Goal: Use online tool/utility: Use online tool/utility

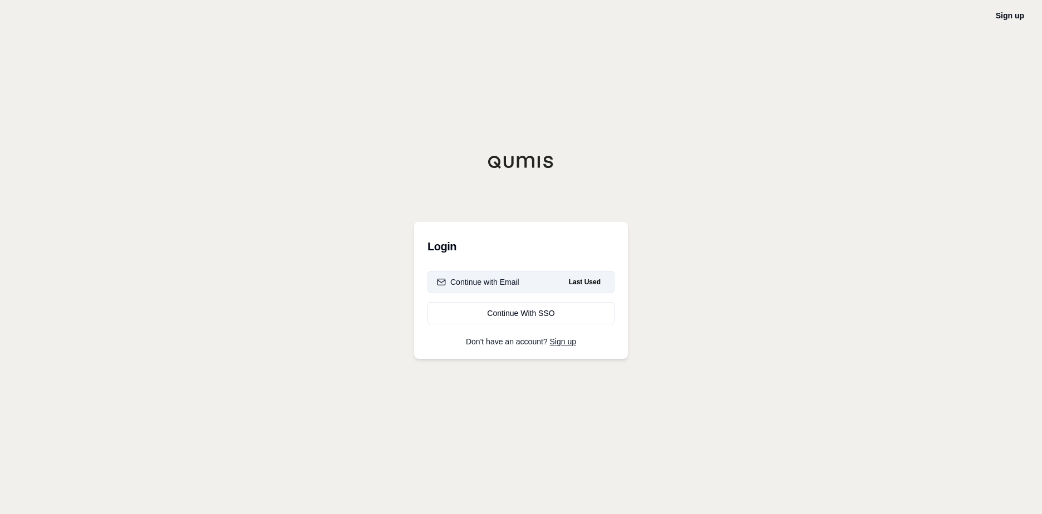
click at [483, 282] on div "Continue with Email" at bounding box center [478, 282] width 82 height 11
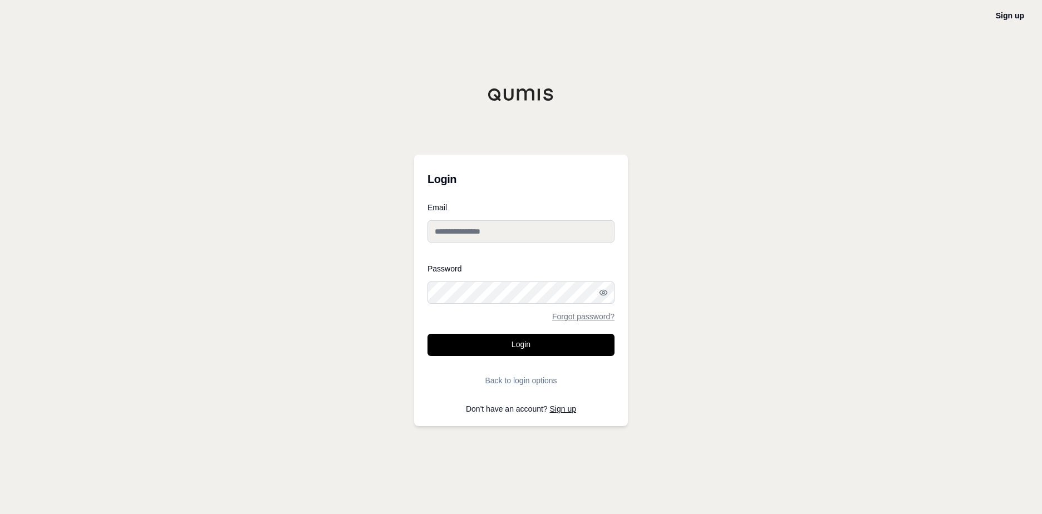
click at [475, 237] on input "Email" at bounding box center [520, 231] width 187 height 22
type input "**********"
click at [510, 339] on button "Login" at bounding box center [520, 345] width 187 height 22
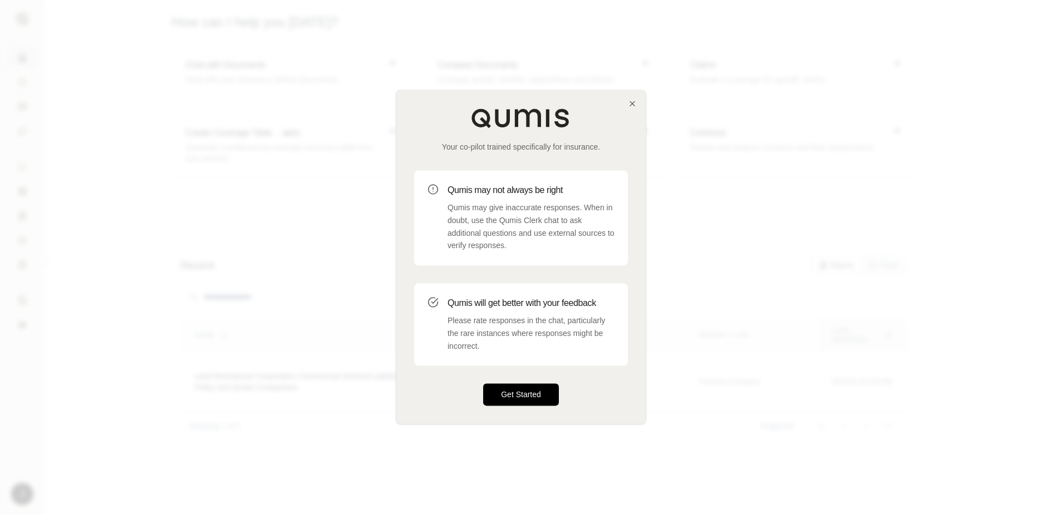
click at [535, 393] on button "Get Started" at bounding box center [521, 395] width 76 height 22
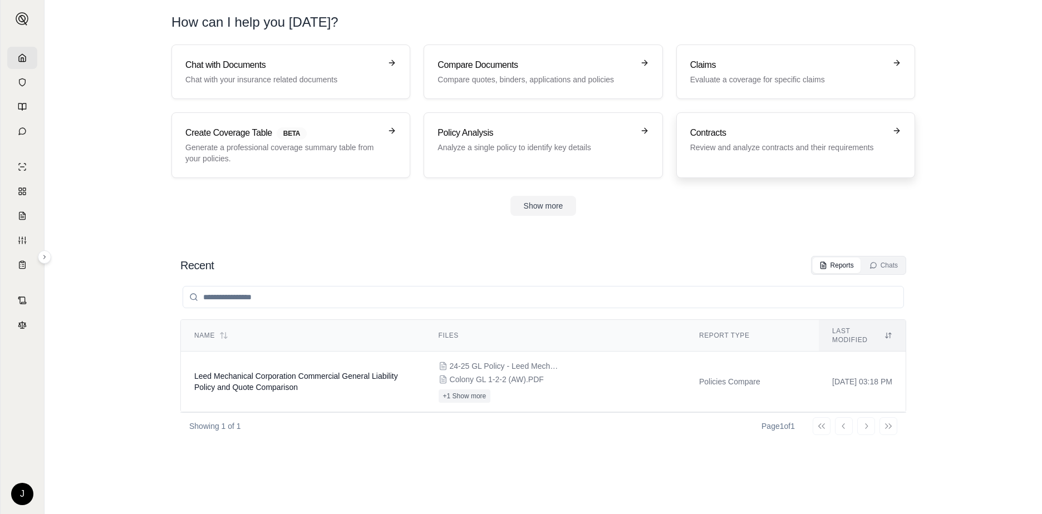
click at [737, 156] on div "Contracts Review and analyze contracts and their requirements" at bounding box center [795, 145] width 211 height 38
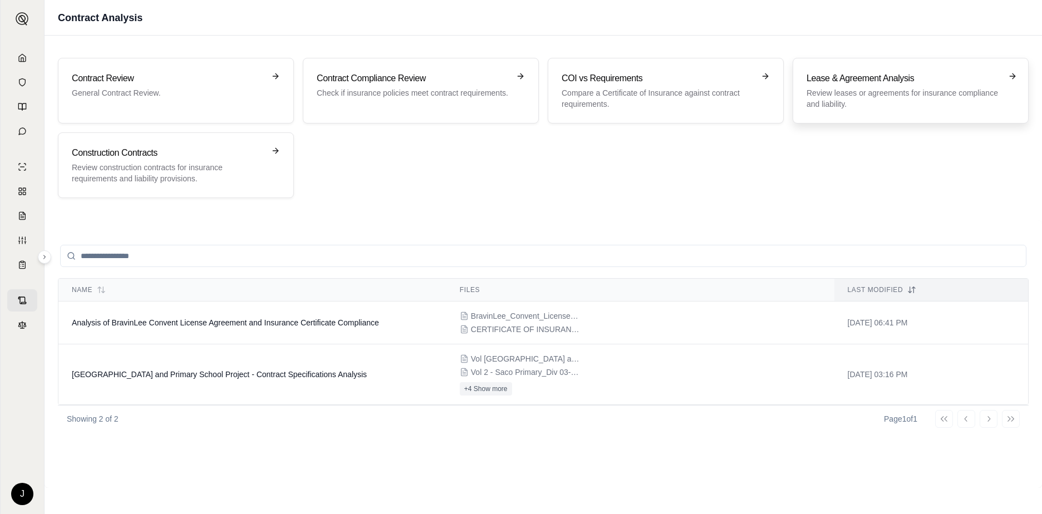
click at [908, 103] on p "Review leases or agreements for insurance compliance and liability." at bounding box center [903, 98] width 193 height 22
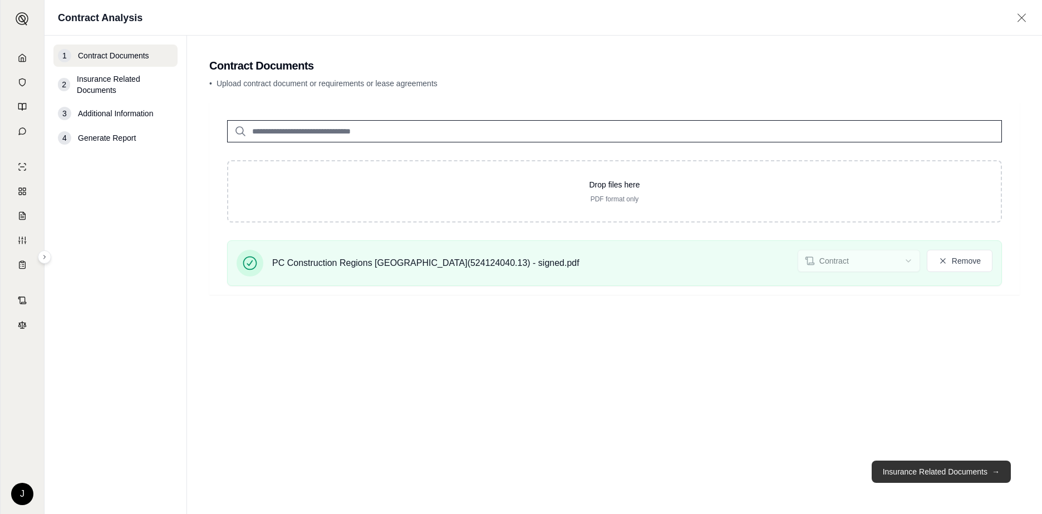
click at [927, 473] on button "Insurance Related Documents →" at bounding box center [941, 472] width 139 height 22
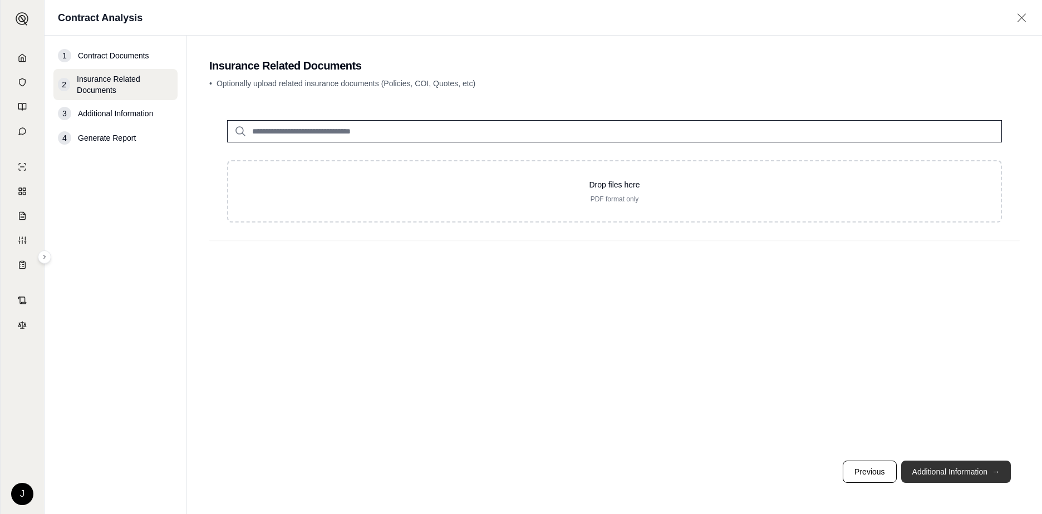
click at [950, 477] on button "Additional Information →" at bounding box center [956, 472] width 110 height 22
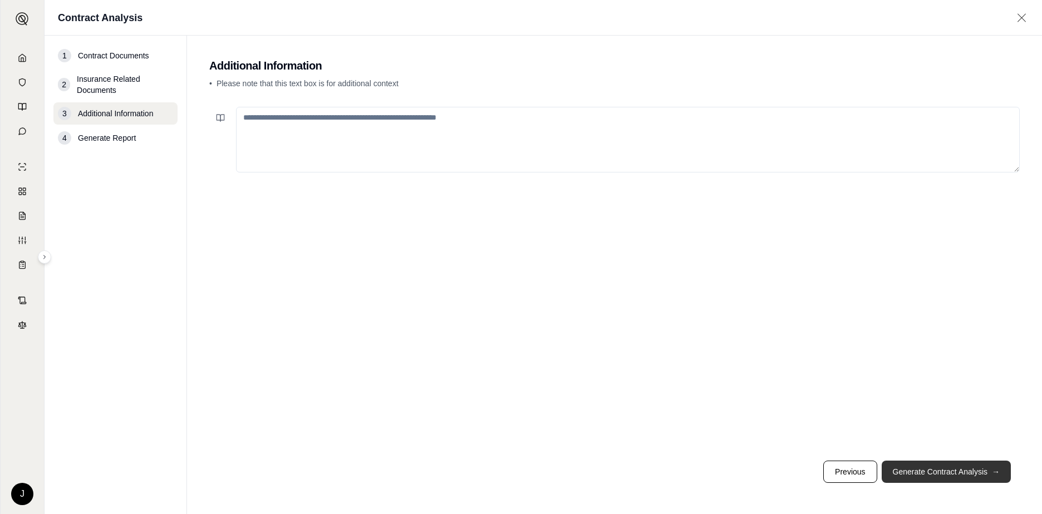
click at [950, 478] on button "Generate Contract Analysis →" at bounding box center [946, 472] width 129 height 22
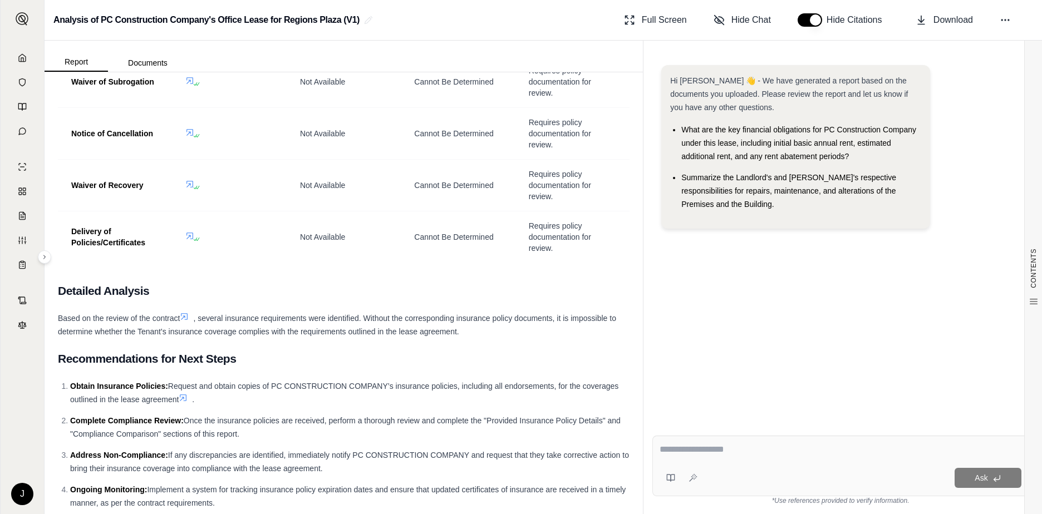
scroll to position [2324, 0]
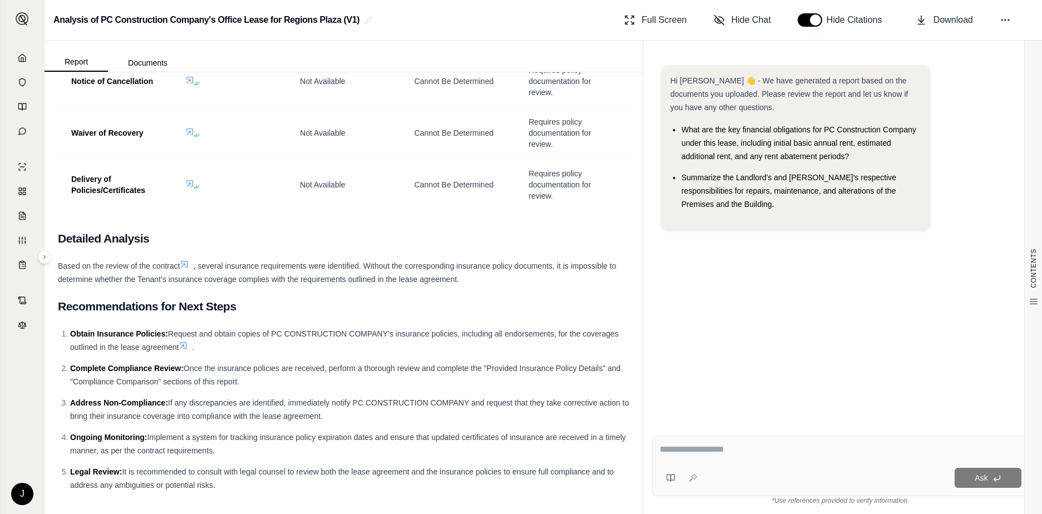
click at [731, 460] on div "Ask" at bounding box center [840, 466] width 376 height 61
drag, startPoint x: 731, startPoint y: 459, endPoint x: 699, endPoint y: 455, distance: 32.5
click at [699, 455] on textarea at bounding box center [841, 449] width 362 height 13
paste textarea "**********"
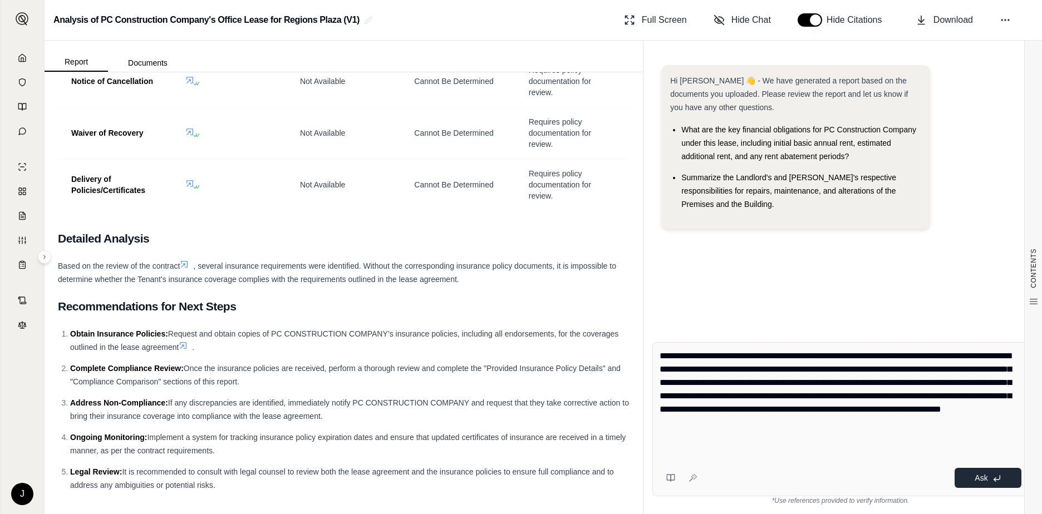
type textarea "**********"
click at [995, 477] on icon at bounding box center [996, 478] width 9 height 9
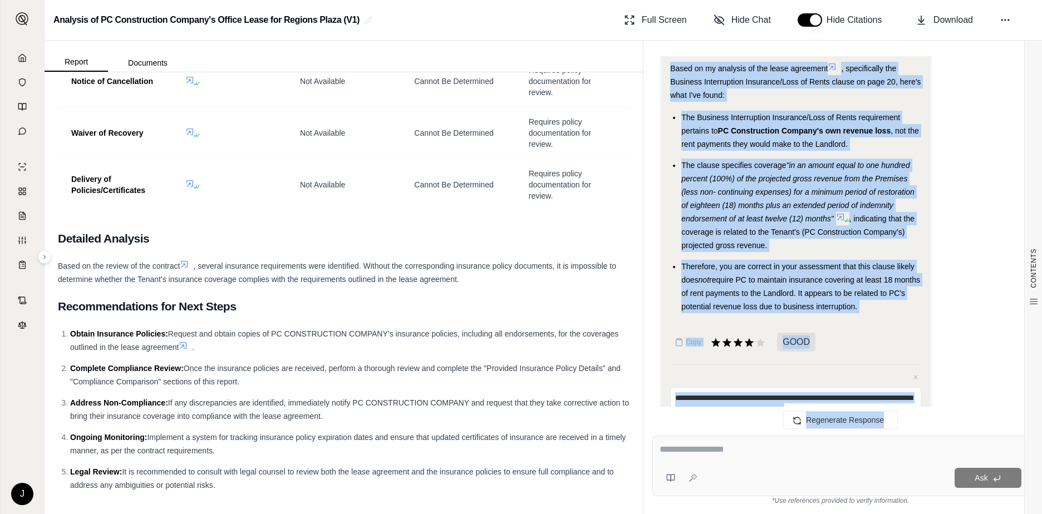
scroll to position [1123, 0]
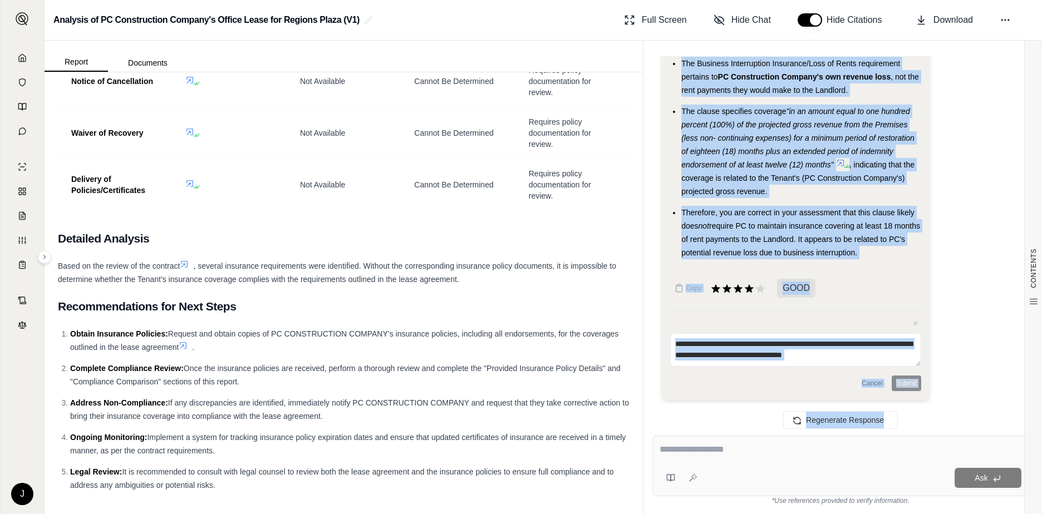
drag, startPoint x: 672, startPoint y: 180, endPoint x: 888, endPoint y: 250, distance: 227.6
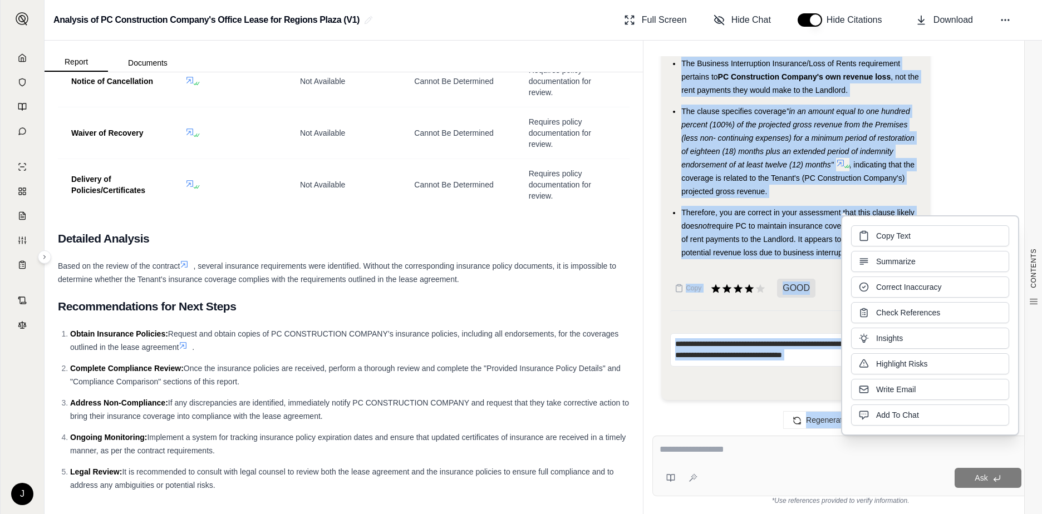
drag, startPoint x: 888, startPoint y: 250, endPoint x: 817, endPoint y: 233, distance: 73.8
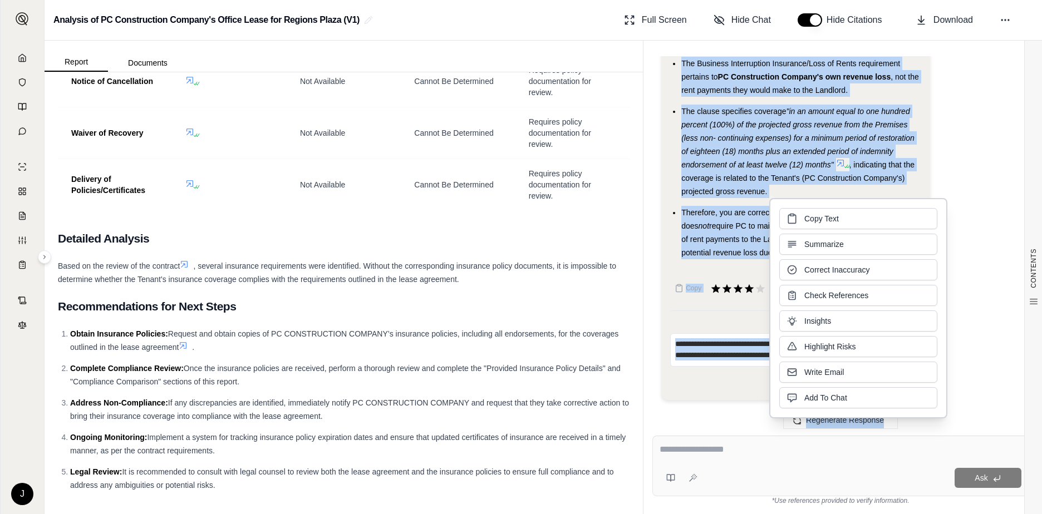
drag, startPoint x: 817, startPoint y: 233, endPoint x: 765, endPoint y: 238, distance: 52.0
click at [765, 238] on span "require PC to maintain insurance covering at least 18 months of rent payments t…" at bounding box center [800, 240] width 239 height 36
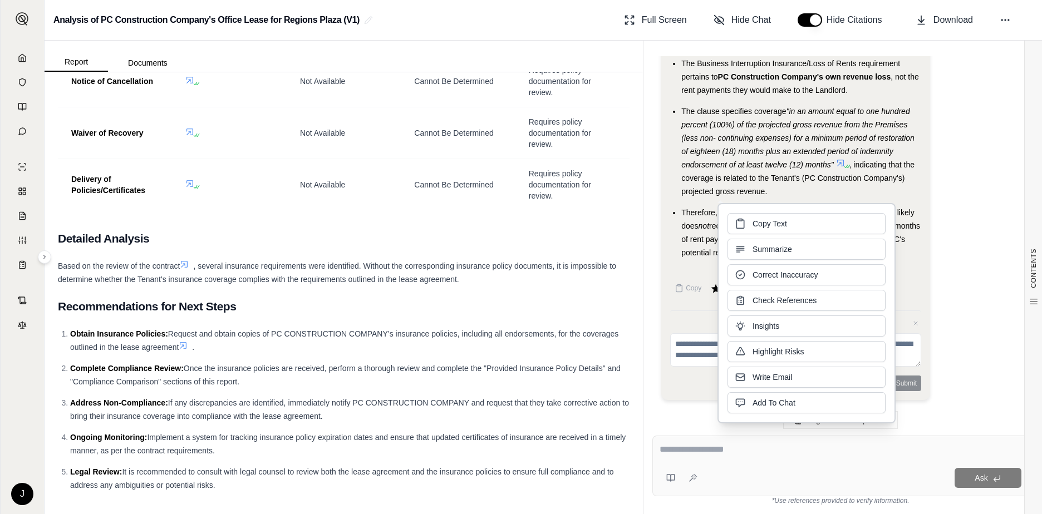
click at [779, 155] on span ""in an amount equal to one hundred percent (100%) of the projected gross revenu…" at bounding box center [797, 138] width 233 height 62
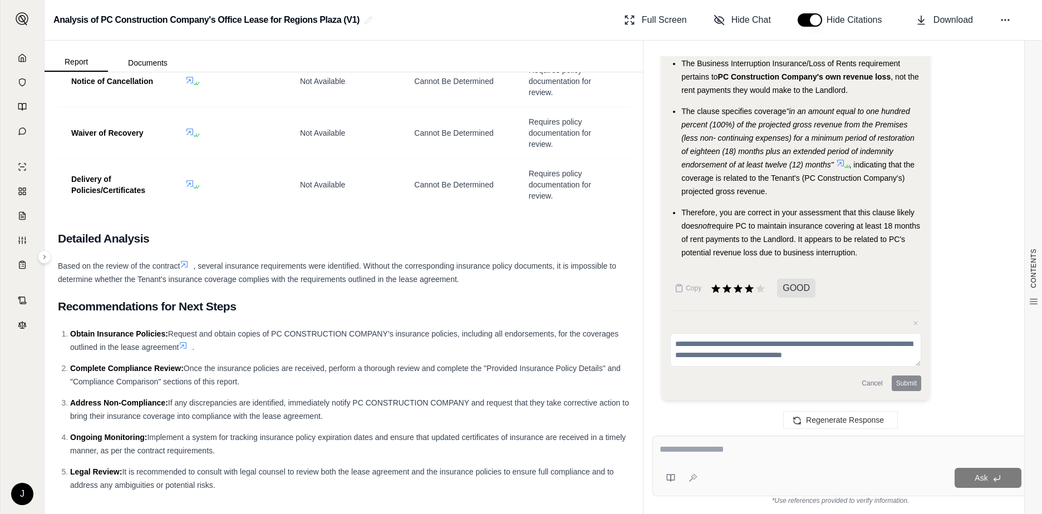
drag, startPoint x: 877, startPoint y: 252, endPoint x: 711, endPoint y: 127, distance: 207.5
click at [711, 127] on ul "The Business Interruption Insurance/Loss of Rents requirement pertains to PC Co…" at bounding box center [795, 158] width 251 height 203
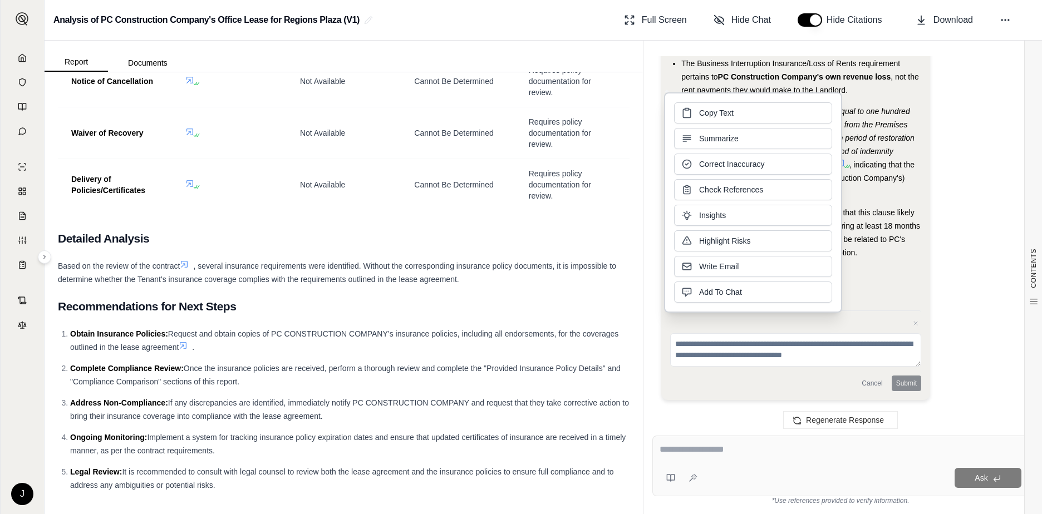
click at [870, 109] on span ""in an amount equal to one hundred percent (100%) of the projected gross revenu…" at bounding box center [797, 138] width 233 height 62
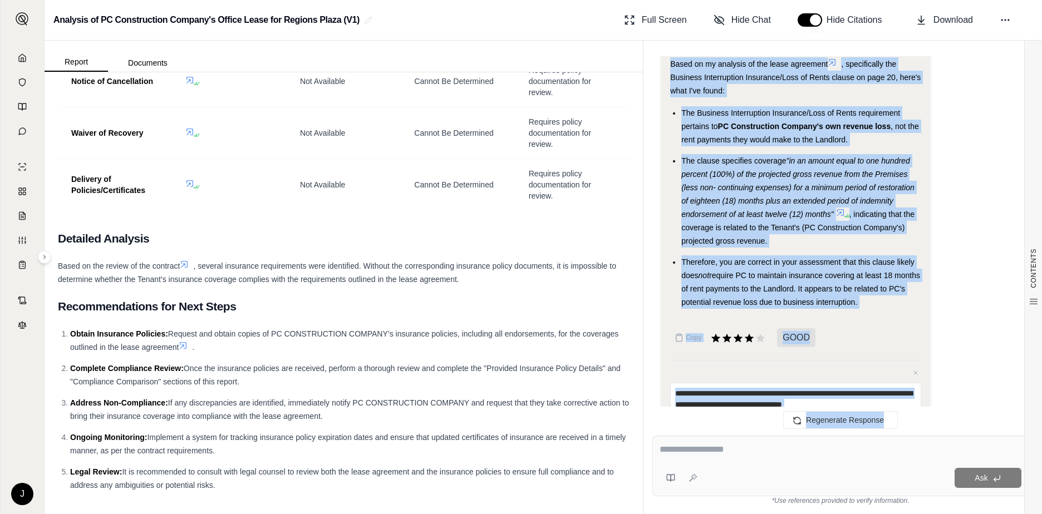
scroll to position [1086, 0]
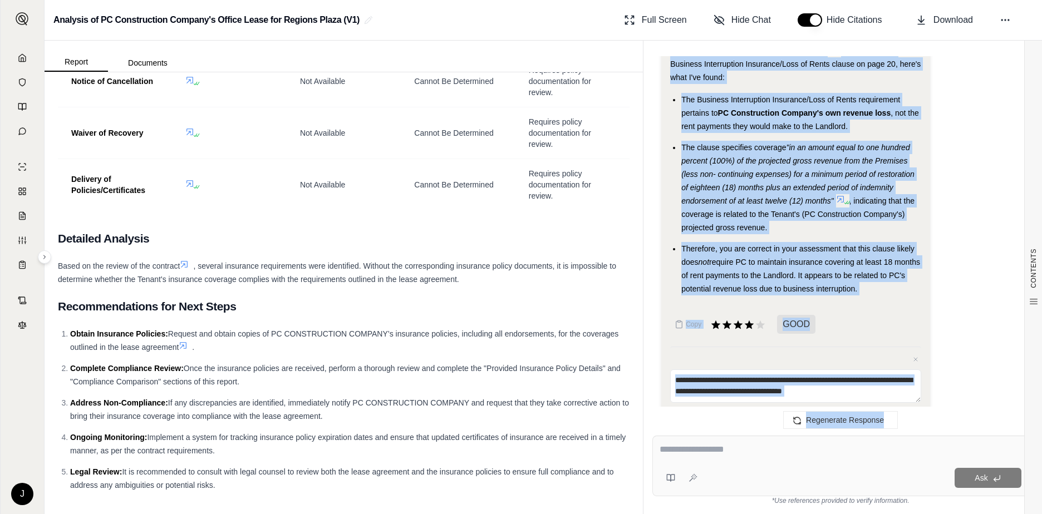
drag, startPoint x: 740, startPoint y: 155, endPoint x: 901, endPoint y: 284, distance: 205.8
click at [901, 284] on div "Hi [PERSON_NAME] 👋 - We have generated a report based on the documents you uplo…" at bounding box center [840, 237] width 376 height 362
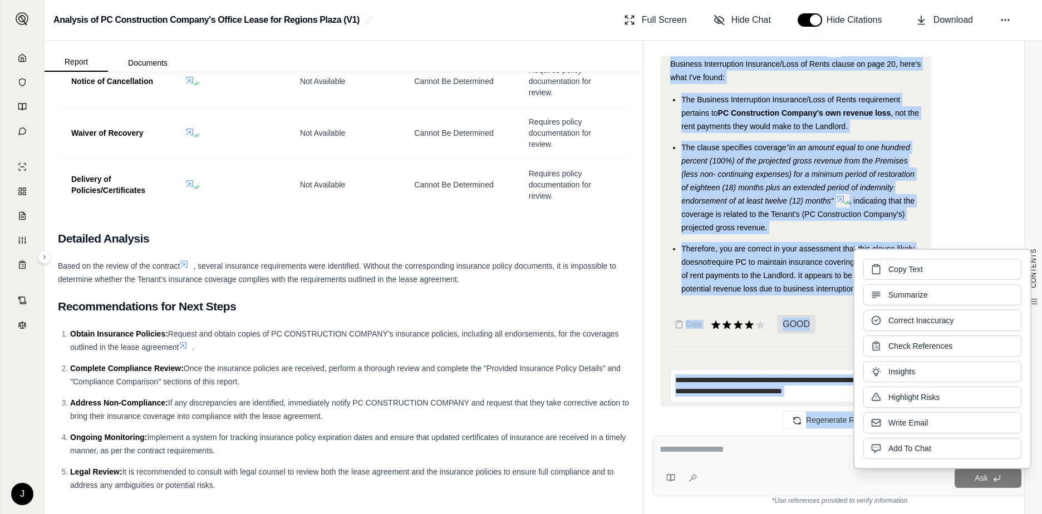
drag, startPoint x: 901, startPoint y: 284, endPoint x: 811, endPoint y: 182, distance: 135.7
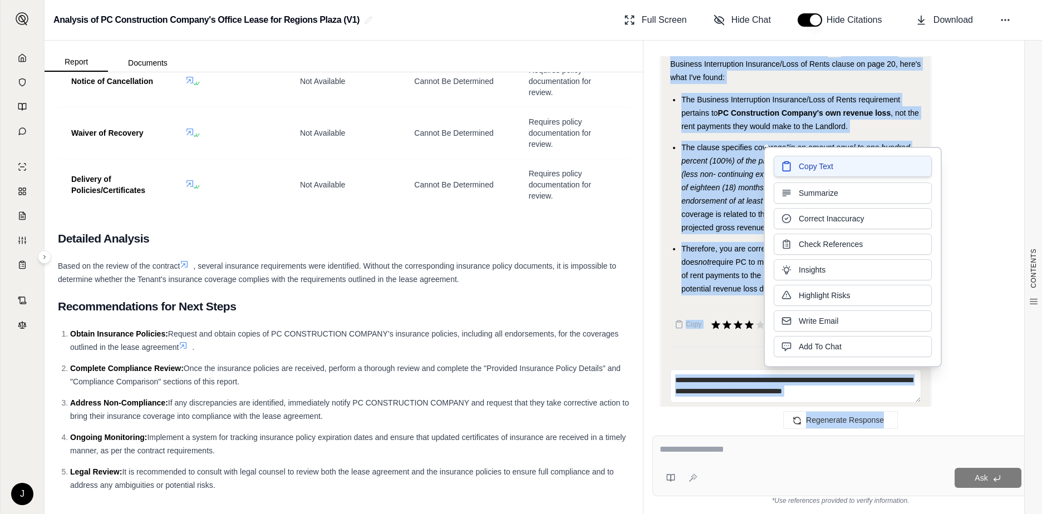
drag, startPoint x: 811, startPoint y: 182, endPoint x: 797, endPoint y: 166, distance: 20.9
click at [797, 166] on button "Copy Text" at bounding box center [853, 166] width 158 height 21
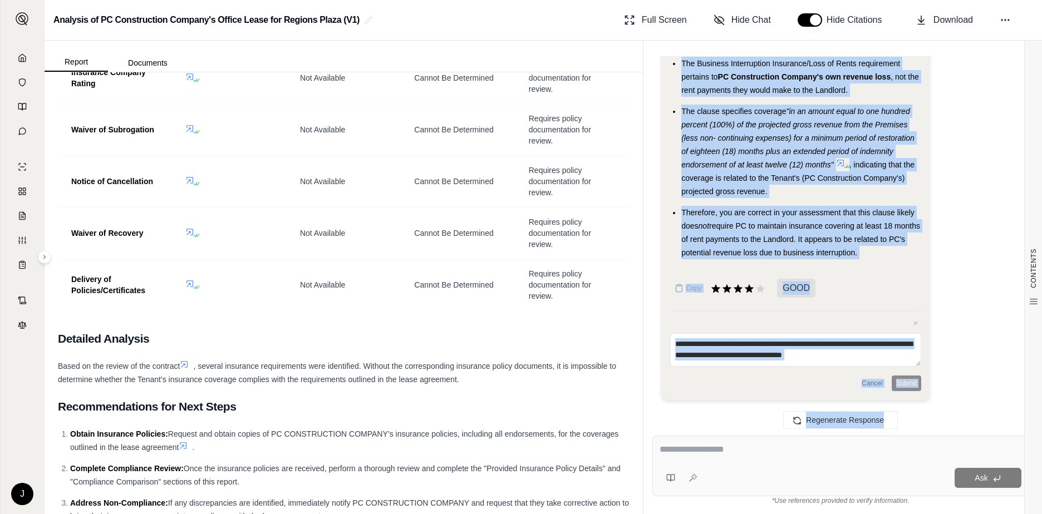
scroll to position [1122, 0]
